Goal: Task Accomplishment & Management: Manage account settings

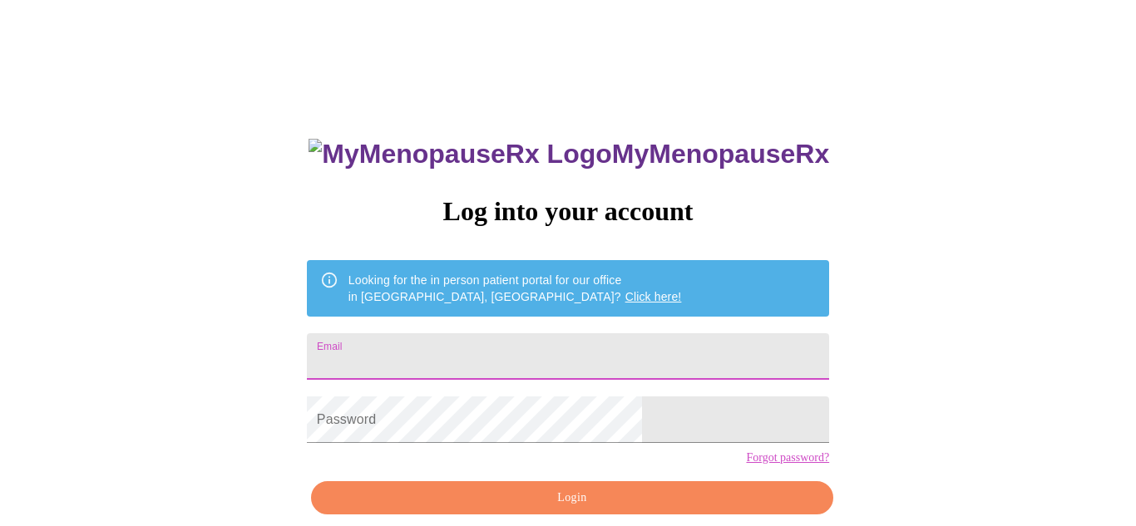
click at [587, 357] on input "Email" at bounding box center [568, 356] width 522 height 47
type input "[PERSON_NAME][EMAIL_ADDRESS][PERSON_NAME][DOMAIN_NAME]"
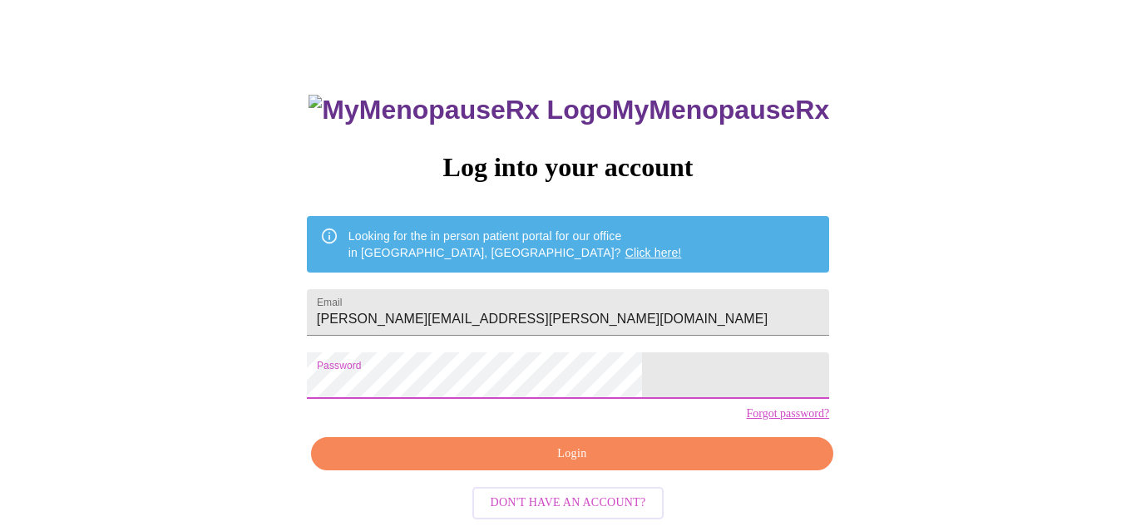
scroll to position [75, 0]
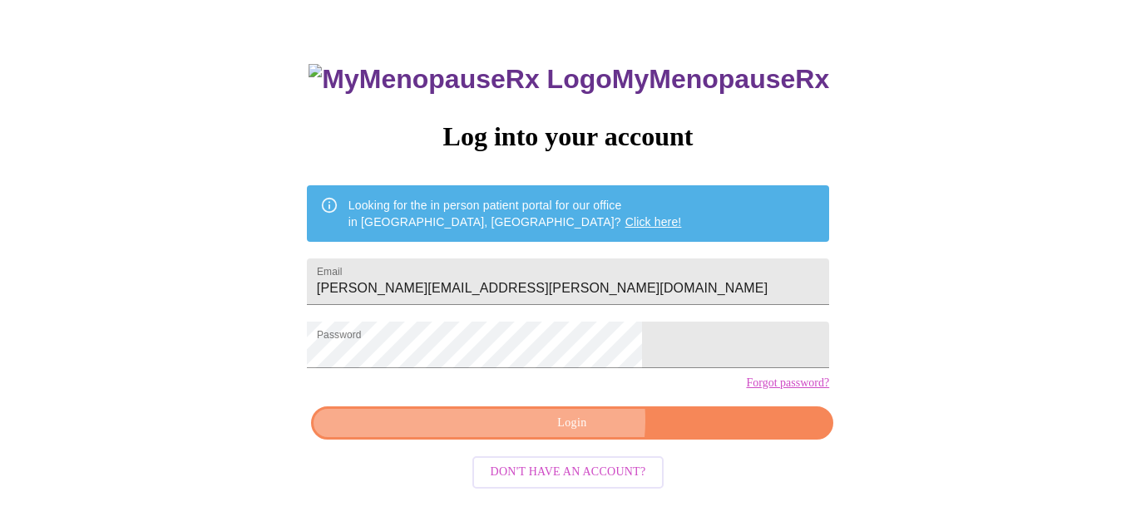
click at [567, 434] on span "Login" at bounding box center [572, 423] width 484 height 21
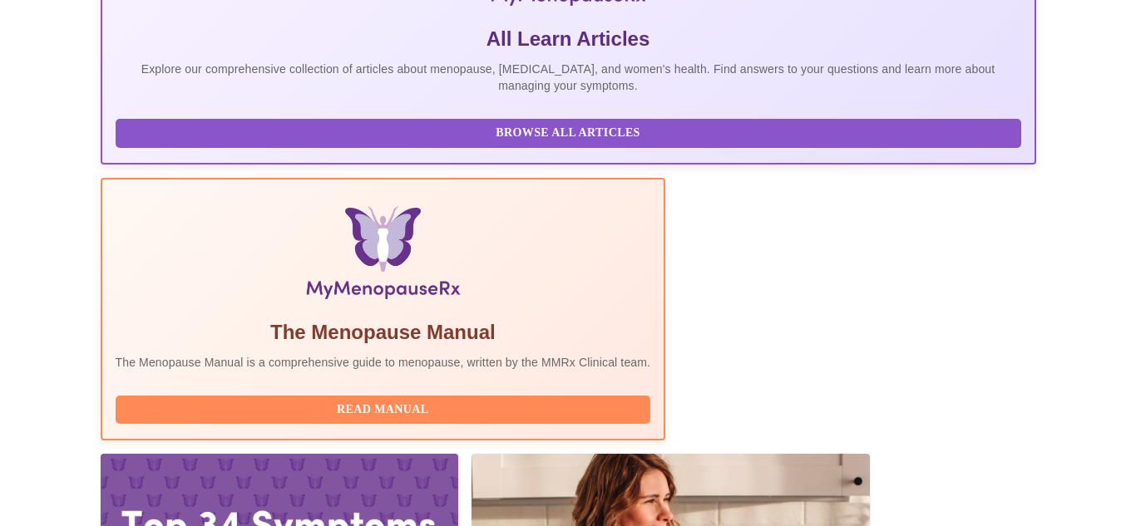
scroll to position [470, 0]
